Goal: Find contact information: Find contact information

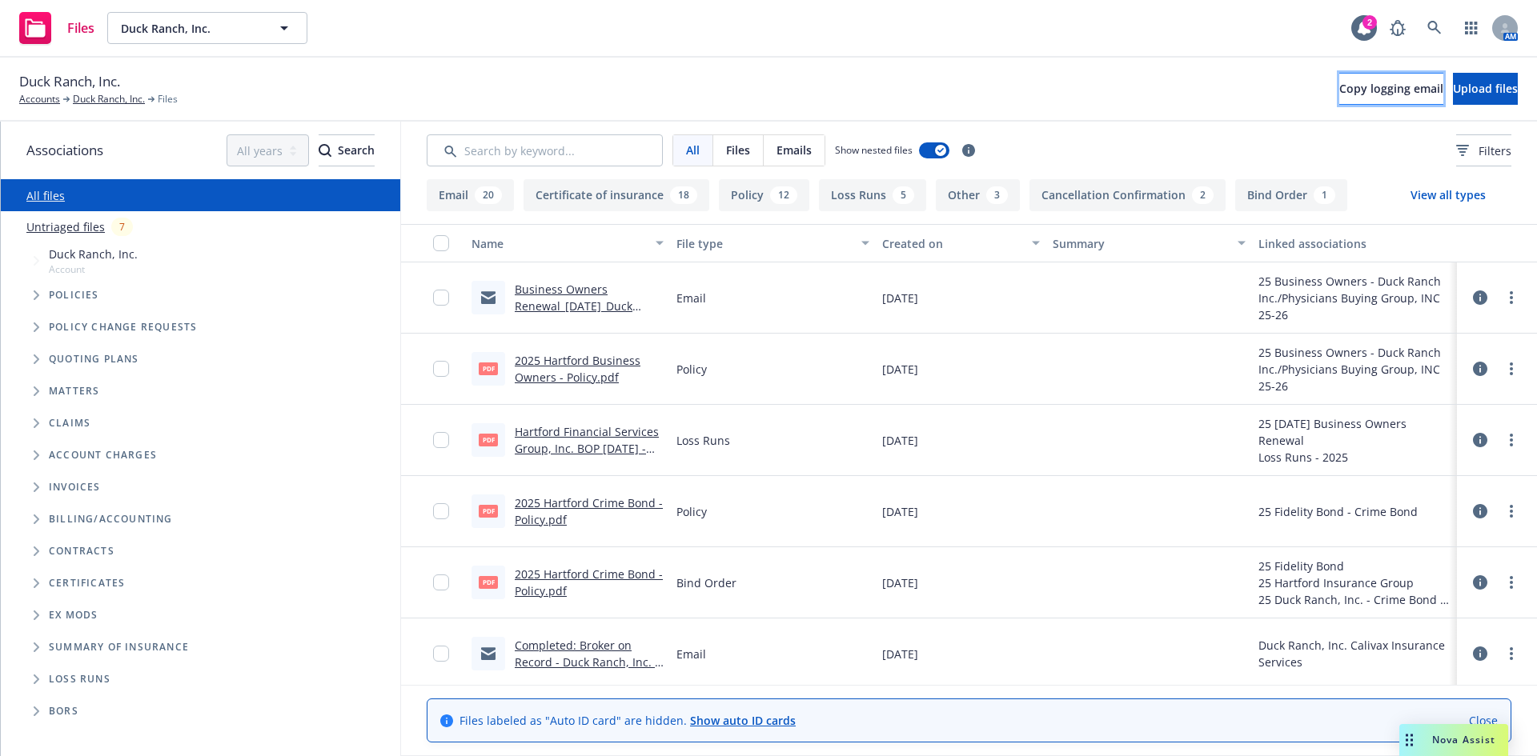
click at [1339, 85] on span "Copy logging email" at bounding box center [1391, 88] width 104 height 15
